Goal: Task Accomplishment & Management: Complete application form

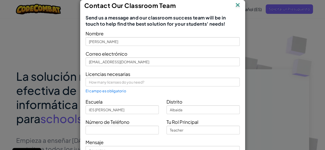
click at [234, 4] on img at bounding box center [237, 6] width 7 height 8
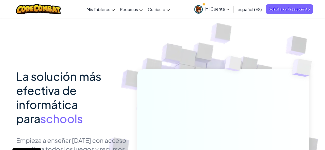
click at [248, 9] on span "español (ES)" at bounding box center [250, 9] width 24 height 5
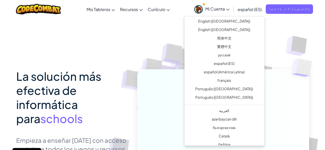
click at [248, 9] on span "español (ES)" at bounding box center [250, 9] width 24 height 5
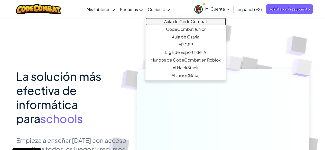
click at [185, 22] on link "Aula de CodeCombat" at bounding box center [185, 22] width 80 height 8
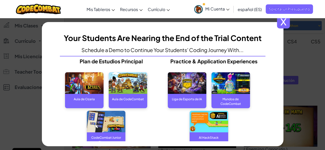
click at [130, 96] on div "Aula de CodeCombat" at bounding box center [128, 99] width 39 height 10
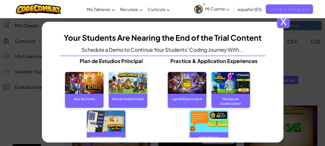
click at [176, 87] on img at bounding box center [187, 83] width 39 height 22
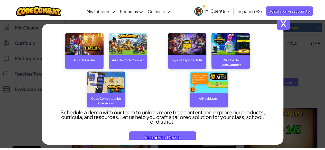
scroll to position [46, 0]
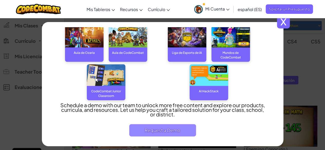
click at [180, 129] on span "Request a Demo" at bounding box center [162, 130] width 67 height 12
